Goal: Task Accomplishment & Management: Complete application form

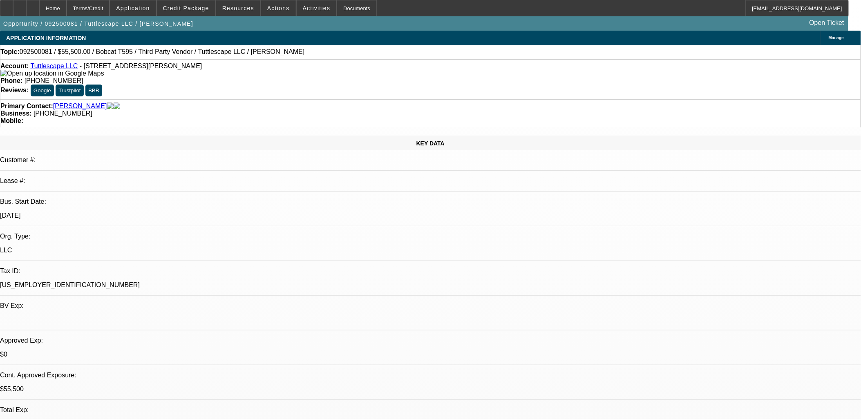
select select "0"
select select "2"
select select "0"
select select "2"
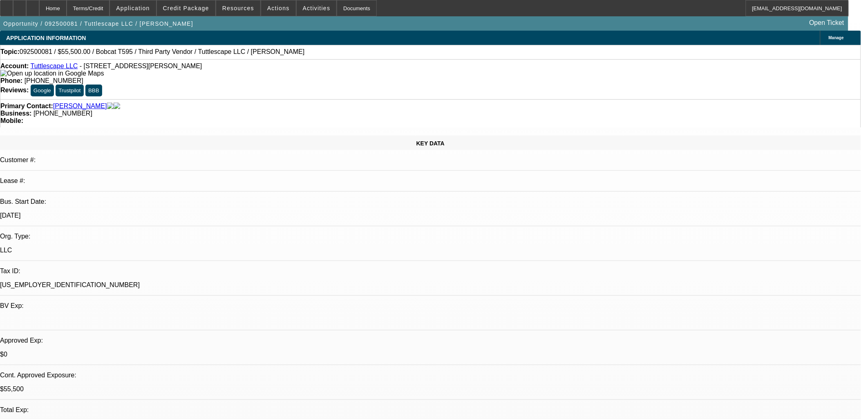
select select "0"
select select "2"
select select "0"
select select "1"
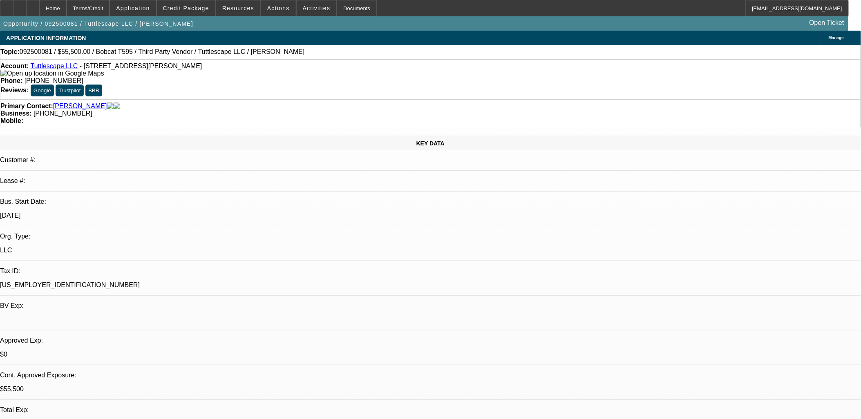
select select "2"
select select "6"
select select "1"
select select "2"
select select "6"
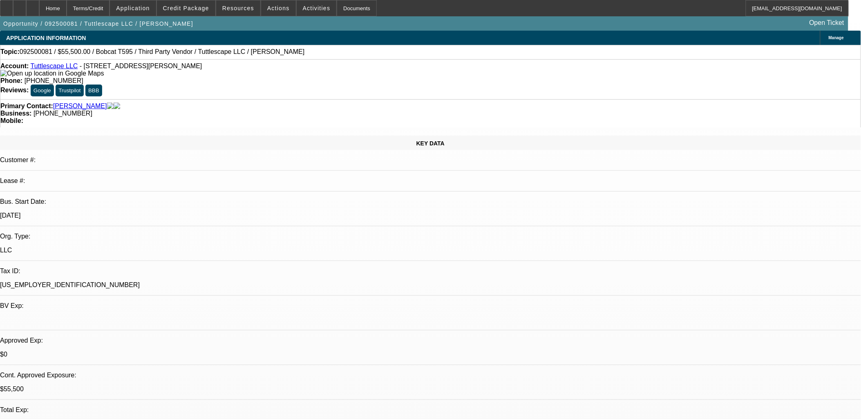
select select "1"
select select "2"
select select "6"
